Goal: Task Accomplishment & Management: Manage account settings

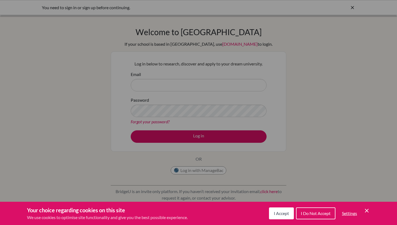
click at [321, 217] on button "I Do Not Accept" at bounding box center [315, 213] width 39 height 12
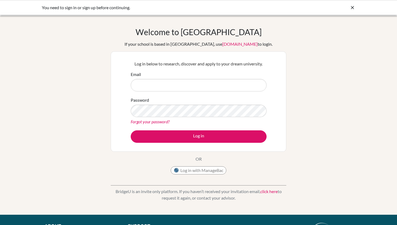
click at [215, 77] on div "Email" at bounding box center [199, 81] width 136 height 20
click at [209, 84] on input "Email" at bounding box center [199, 85] width 136 height 12
type input "myu2@ichk.edu.hk"
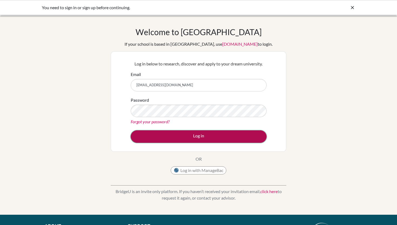
click at [196, 132] on button "Log in" at bounding box center [199, 136] width 136 height 12
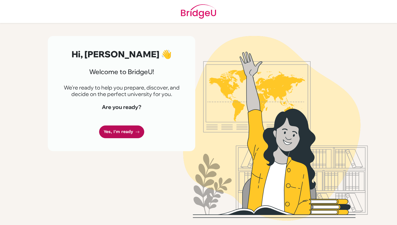
click at [128, 130] on link "Yes, I'm ready" at bounding box center [121, 131] width 45 height 13
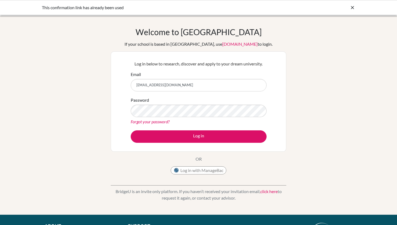
type input "[EMAIL_ADDRESS][DOMAIN_NAME]"
click at [162, 122] on link "Forgot your password?" at bounding box center [150, 121] width 39 height 5
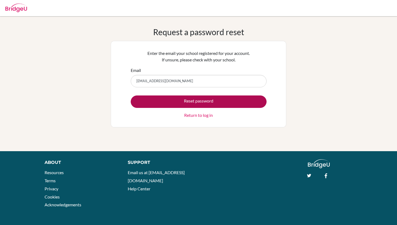
type input "[EMAIL_ADDRESS][DOMAIN_NAME]"
click at [162, 102] on button "Reset password" at bounding box center [199, 101] width 136 height 12
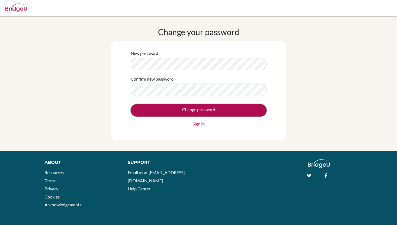
click at [180, 110] on input "Change password" at bounding box center [199, 110] width 136 height 12
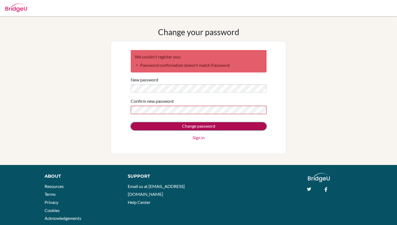
click at [171, 126] on input "Change password" at bounding box center [199, 126] width 136 height 8
